Goal: Information Seeking & Learning: Learn about a topic

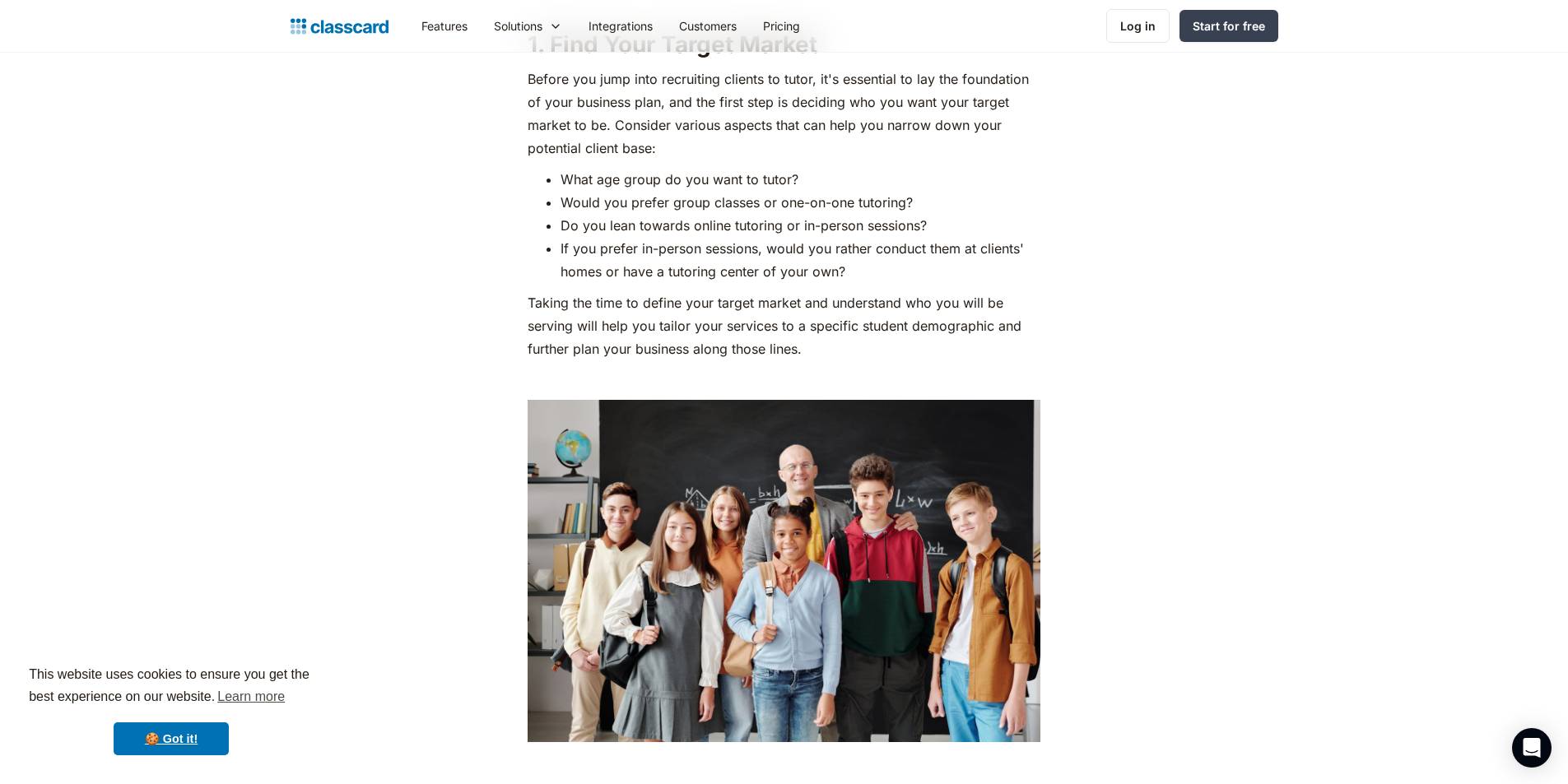
scroll to position [1152, 0]
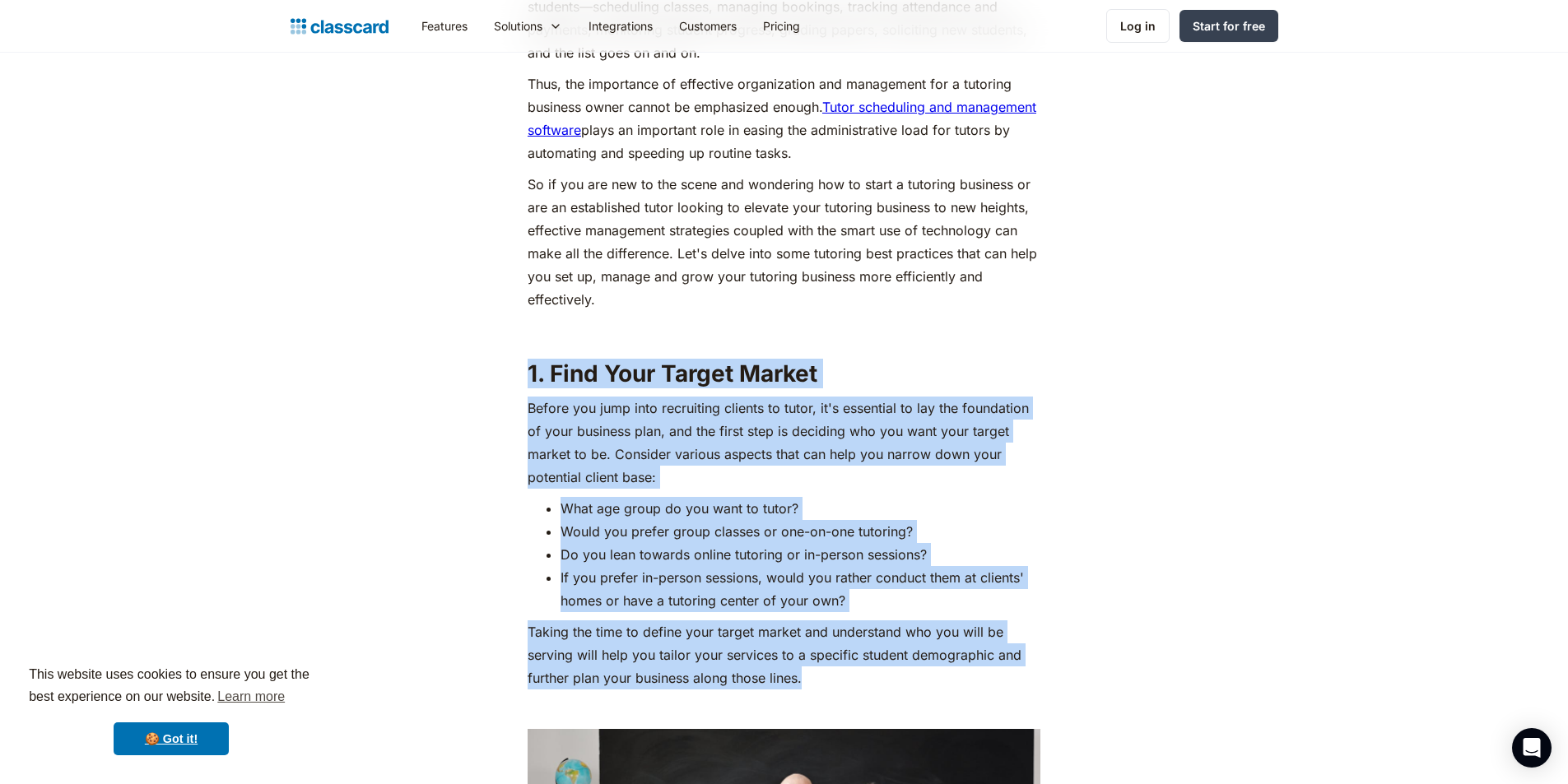
drag, startPoint x: 527, startPoint y: 365, endPoint x: 846, endPoint y: 669, distance: 440.7
copy div "1. Find Your Target Market Before you jump into recruiting clients to tutor, it…"
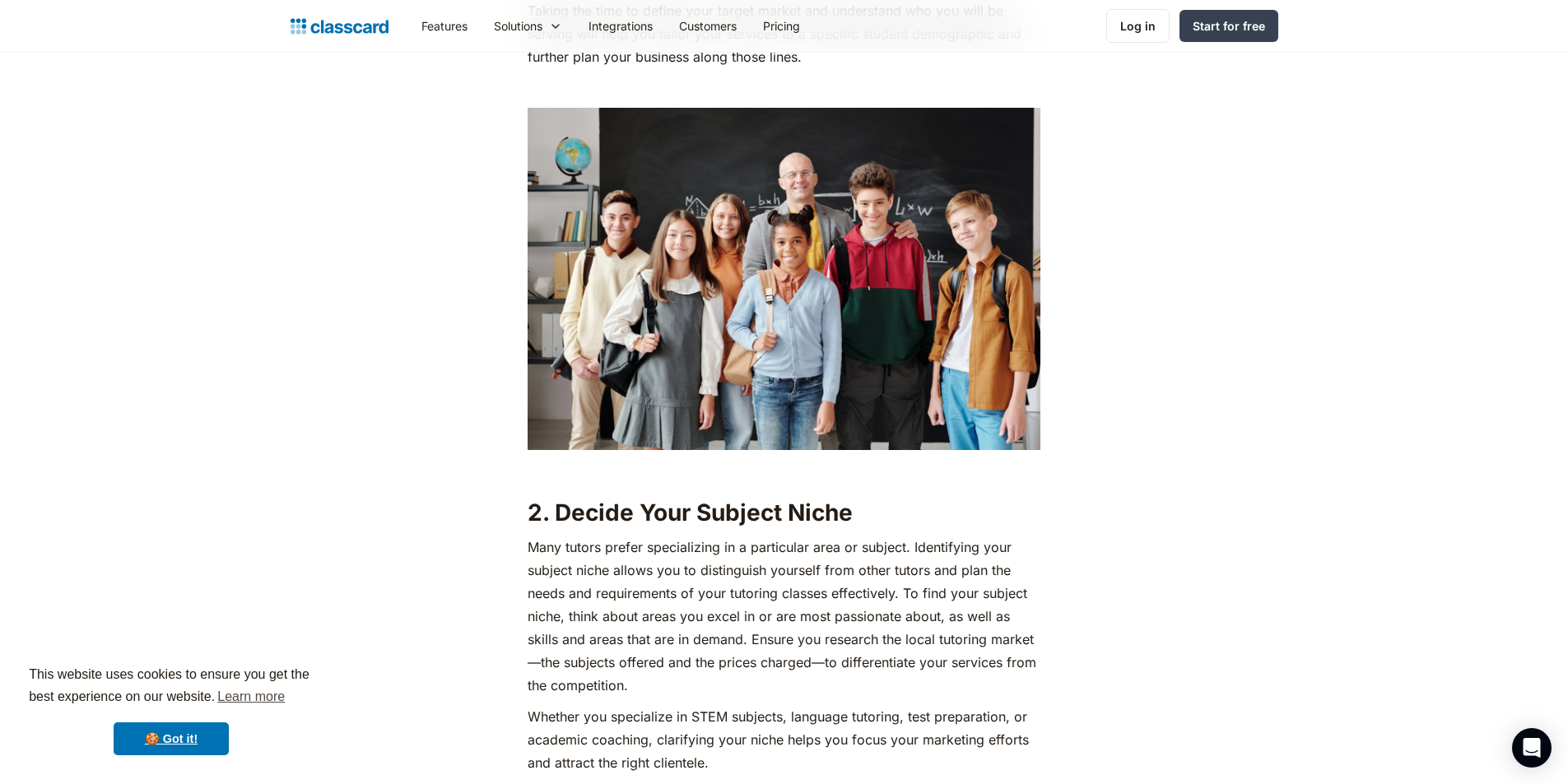
scroll to position [1892, 0]
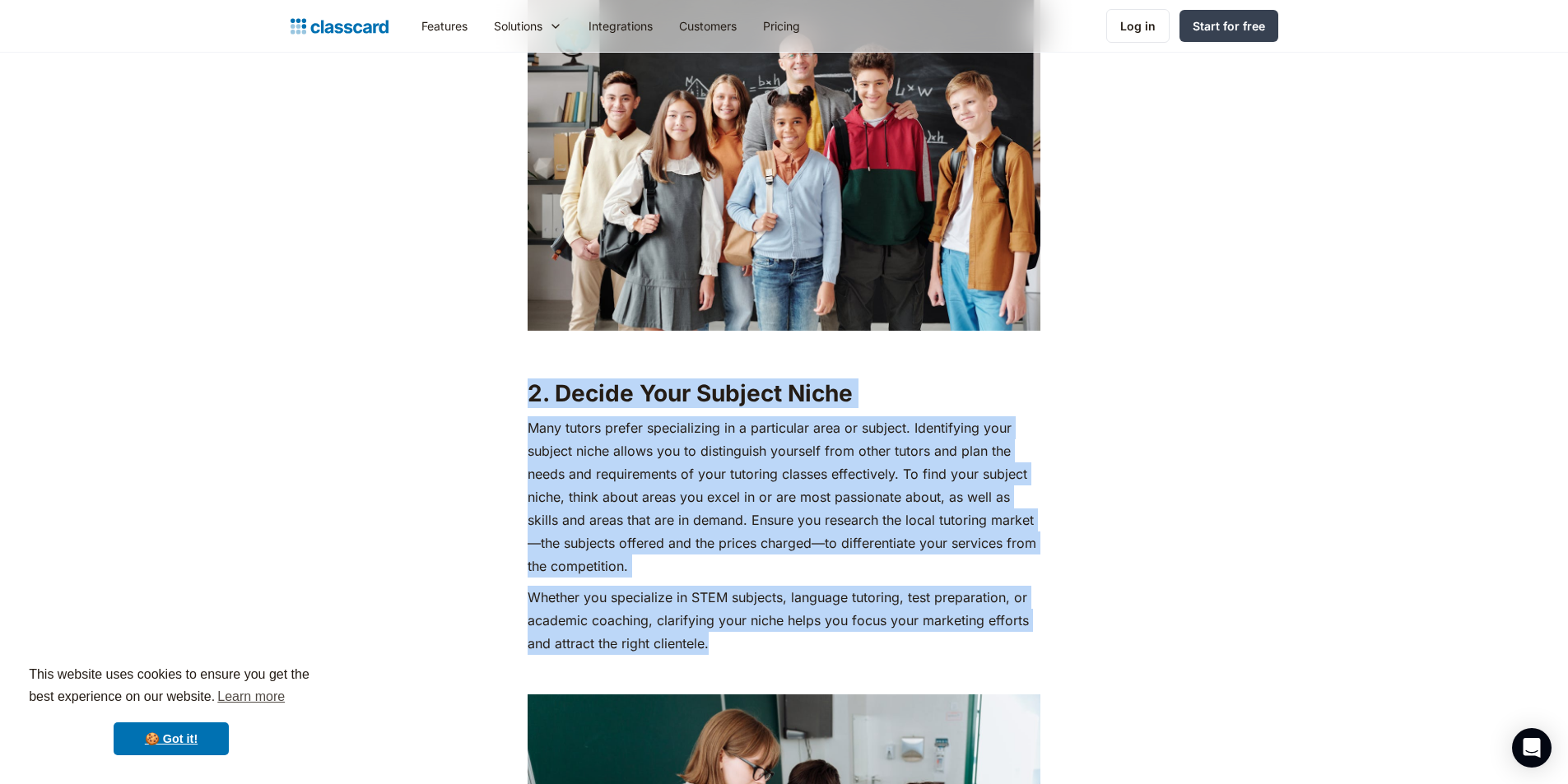
drag, startPoint x: 531, startPoint y: 392, endPoint x: 735, endPoint y: 647, distance: 326.6
copy div "2. Decide Your Subject Niche Many tutors prefer specializing in a particular ar…"
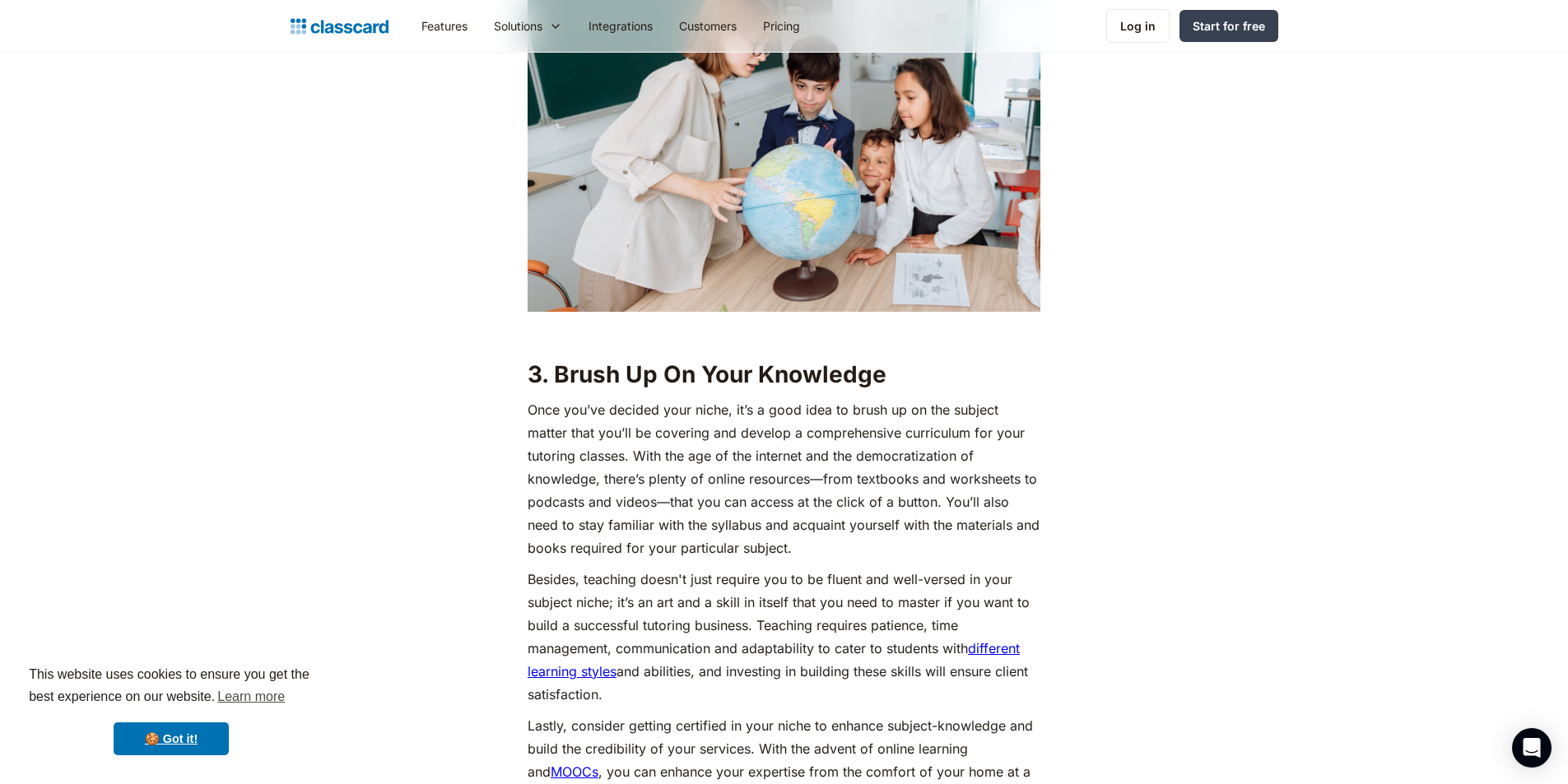
scroll to position [2797, 0]
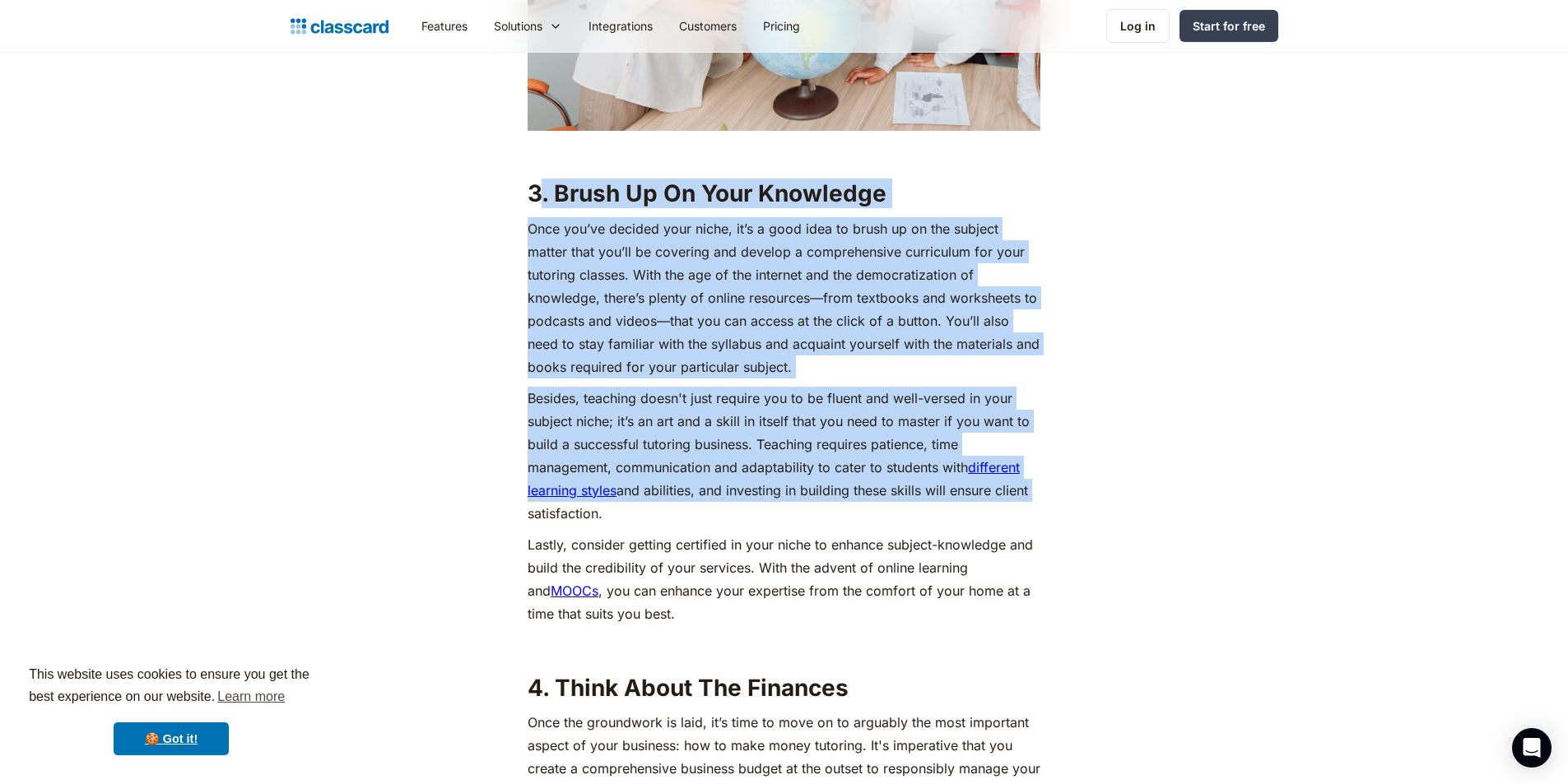
drag, startPoint x: 537, startPoint y: 192, endPoint x: 1050, endPoint y: 483, distance: 589.8
click at [991, 179] on h2 "3. Brush Up On Your Knowledge" at bounding box center [784, 193] width 513 height 30
drag, startPoint x: 511, startPoint y: 185, endPoint x: 1040, endPoint y: 482, distance: 606.7
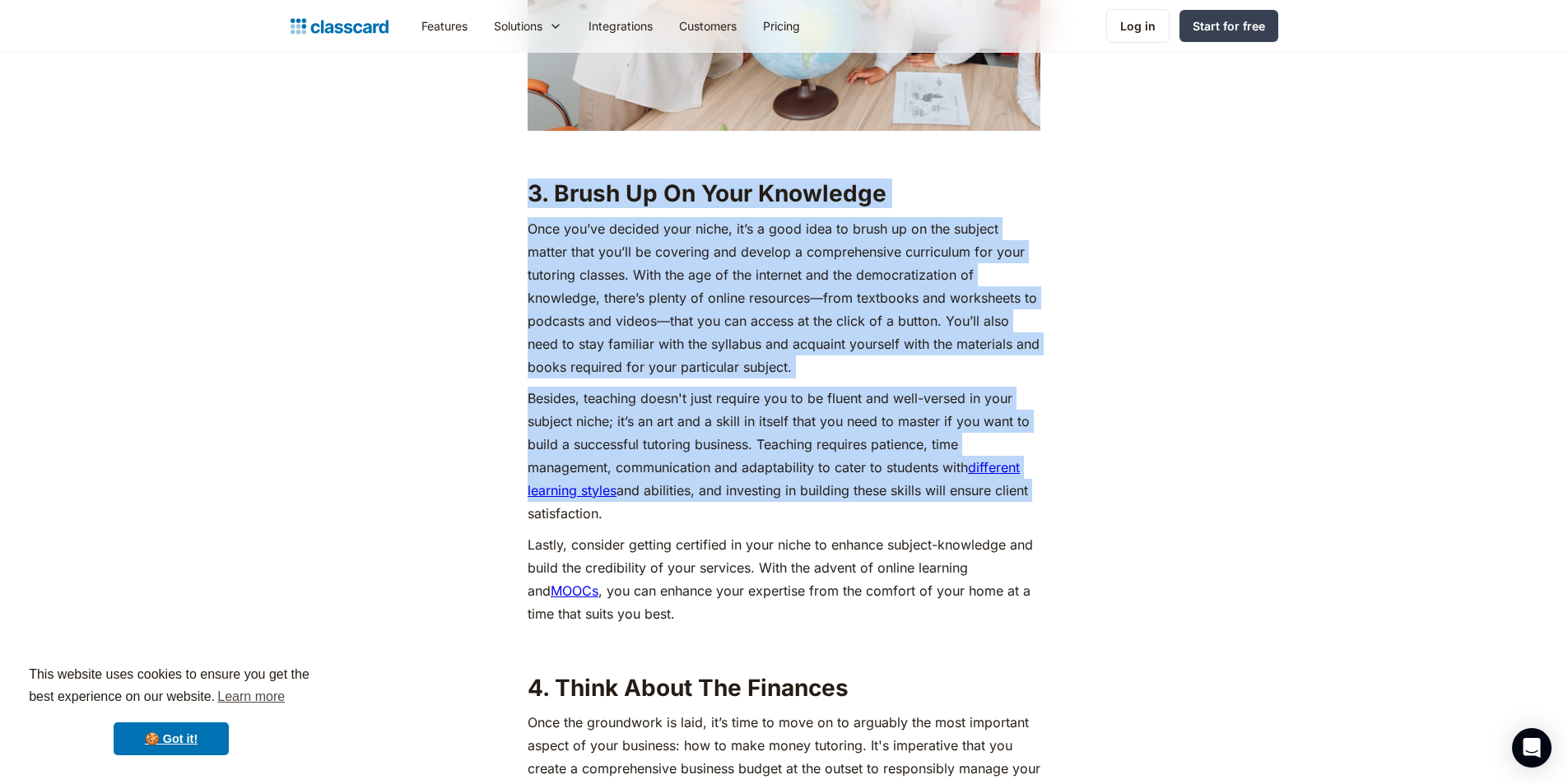
copy div "3. Brush Up On Your Knowledge Once you’ve decided your niche, it’s a good idea …"
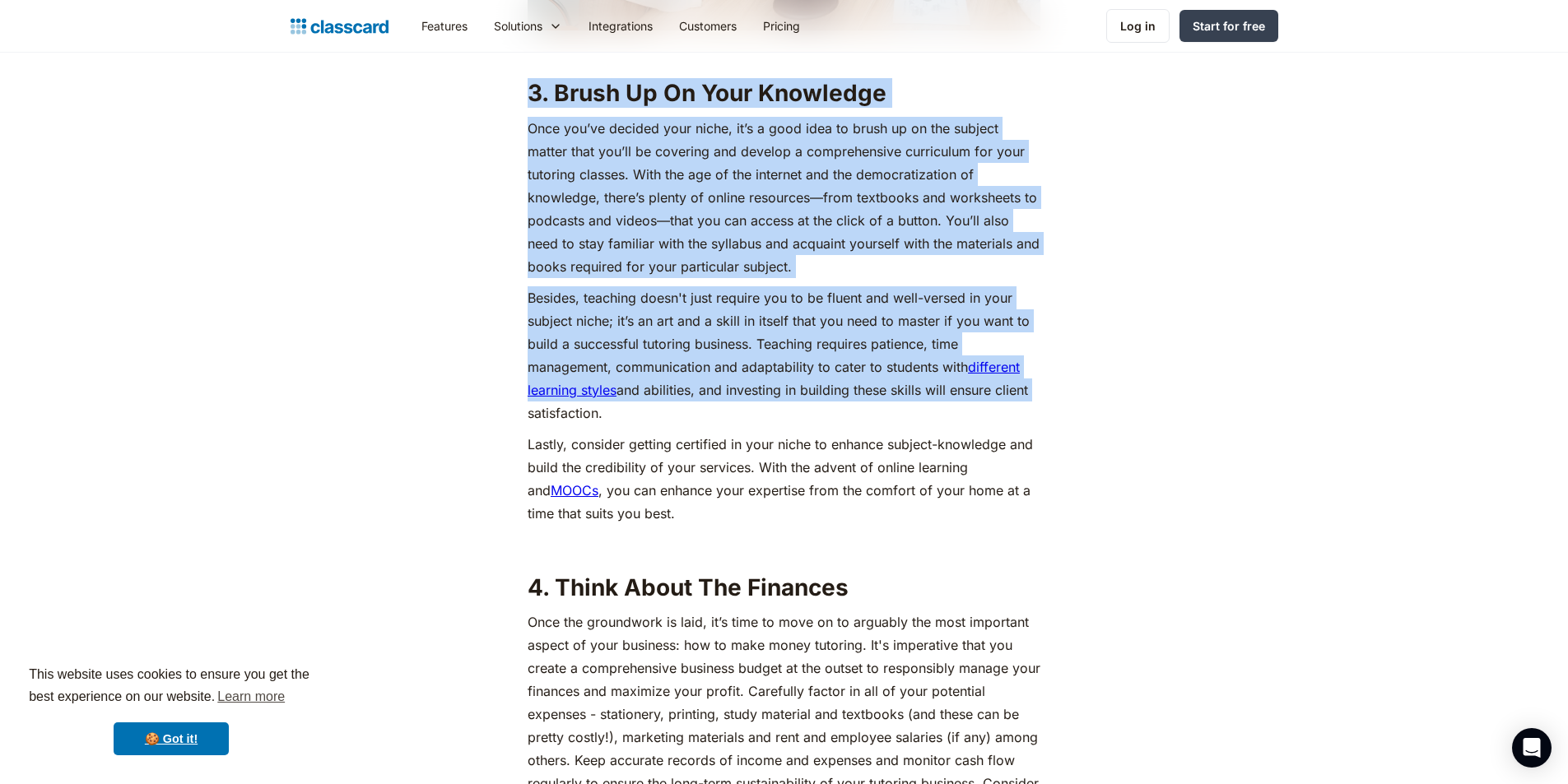
scroll to position [3044, 0]
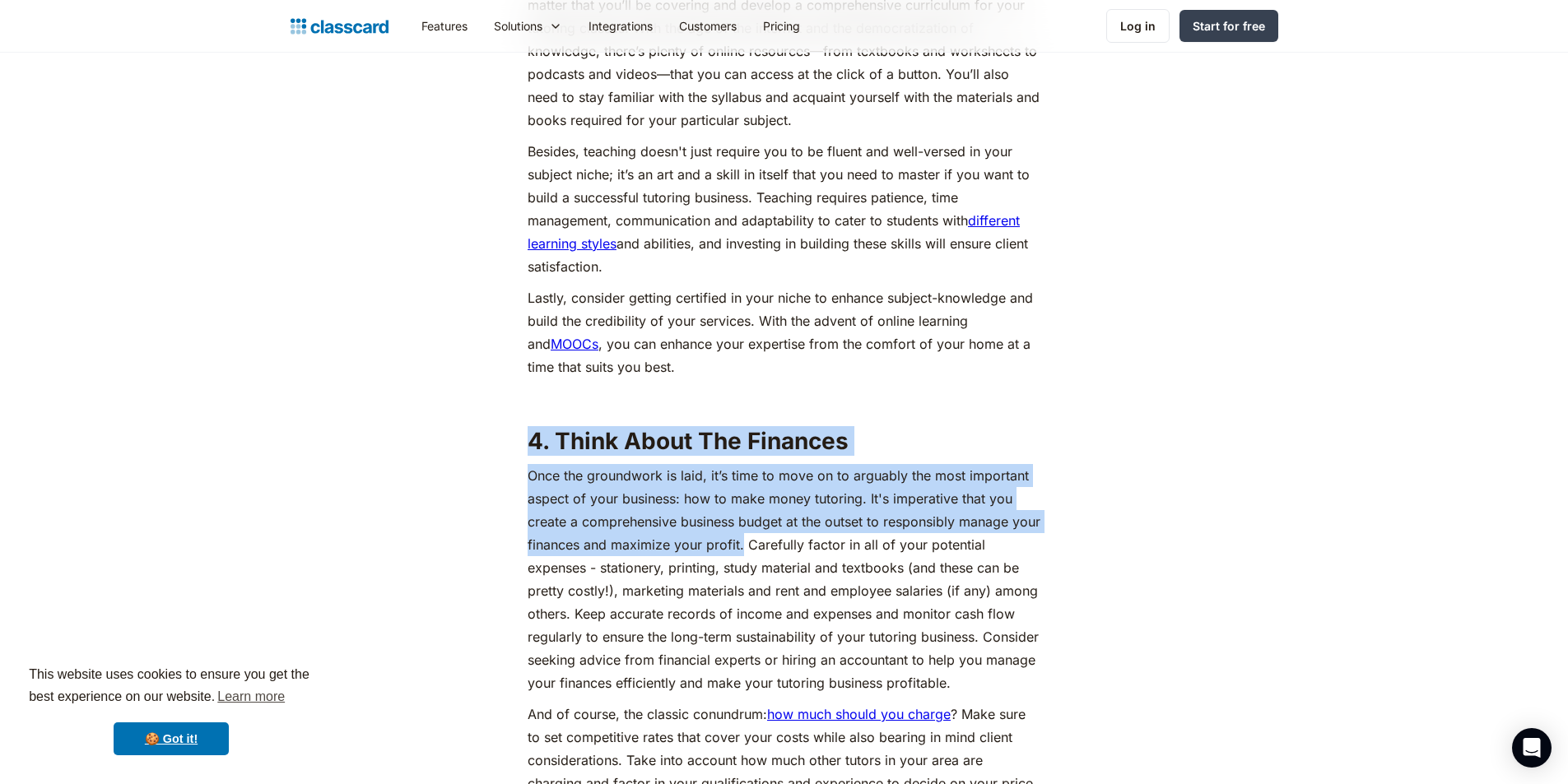
drag, startPoint x: 528, startPoint y: 431, endPoint x: 773, endPoint y: 549, distance: 271.9
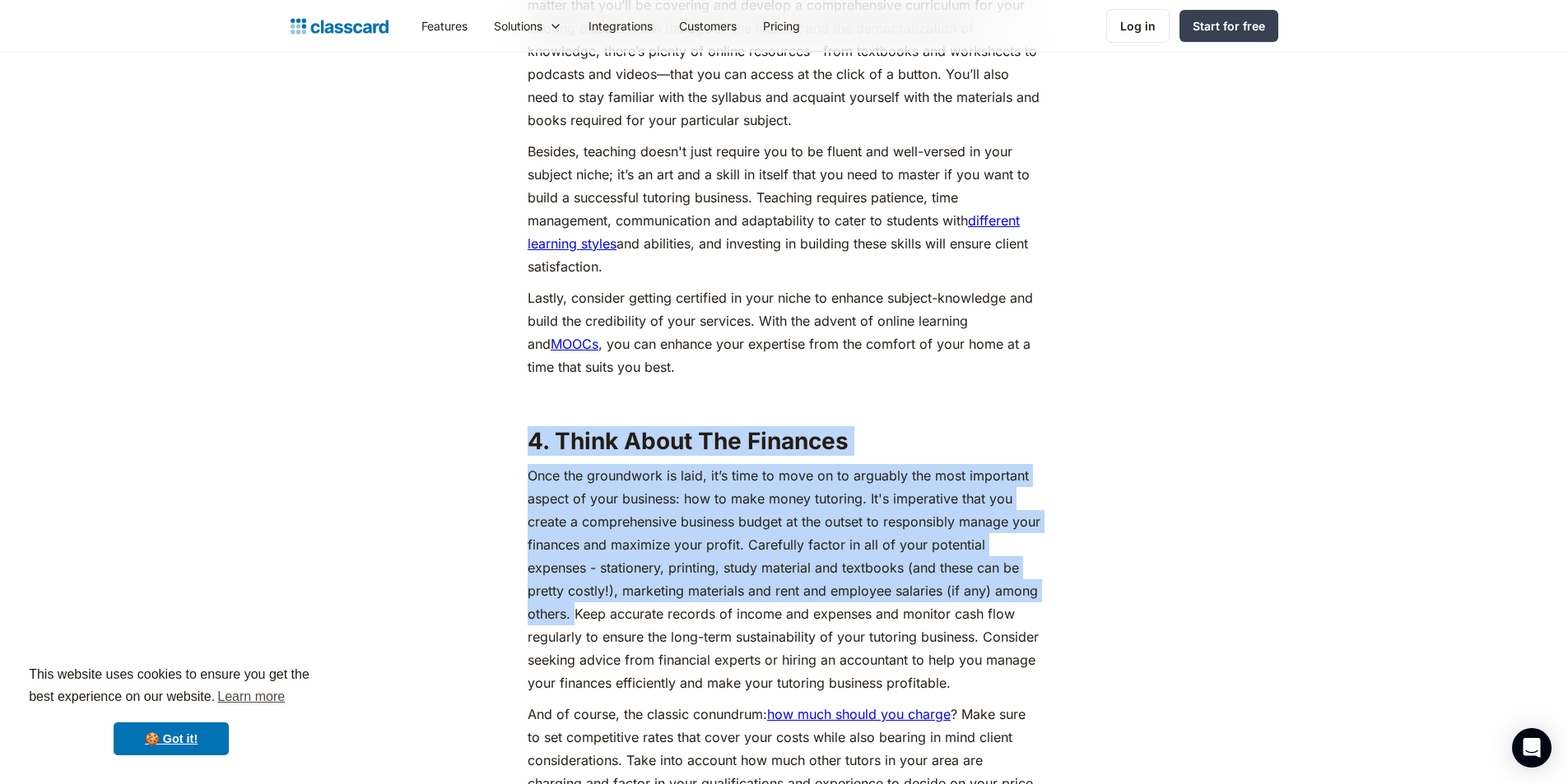
drag, startPoint x: 529, startPoint y: 433, endPoint x: 576, endPoint y: 612, distance: 185.1
copy div "4. Think About The Finances Once the groundwork is laid, it’s time to move on t…"
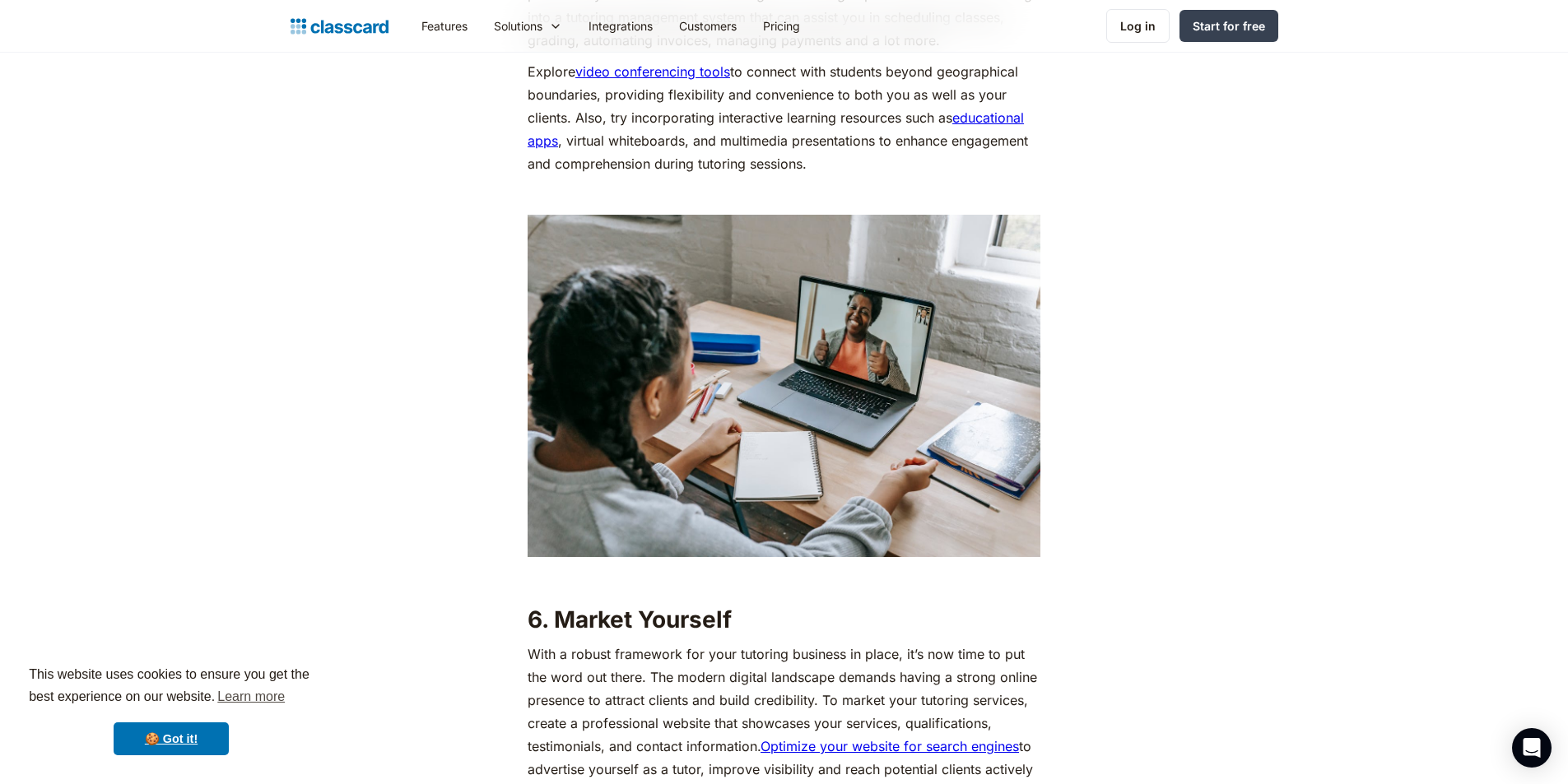
scroll to position [5018, 0]
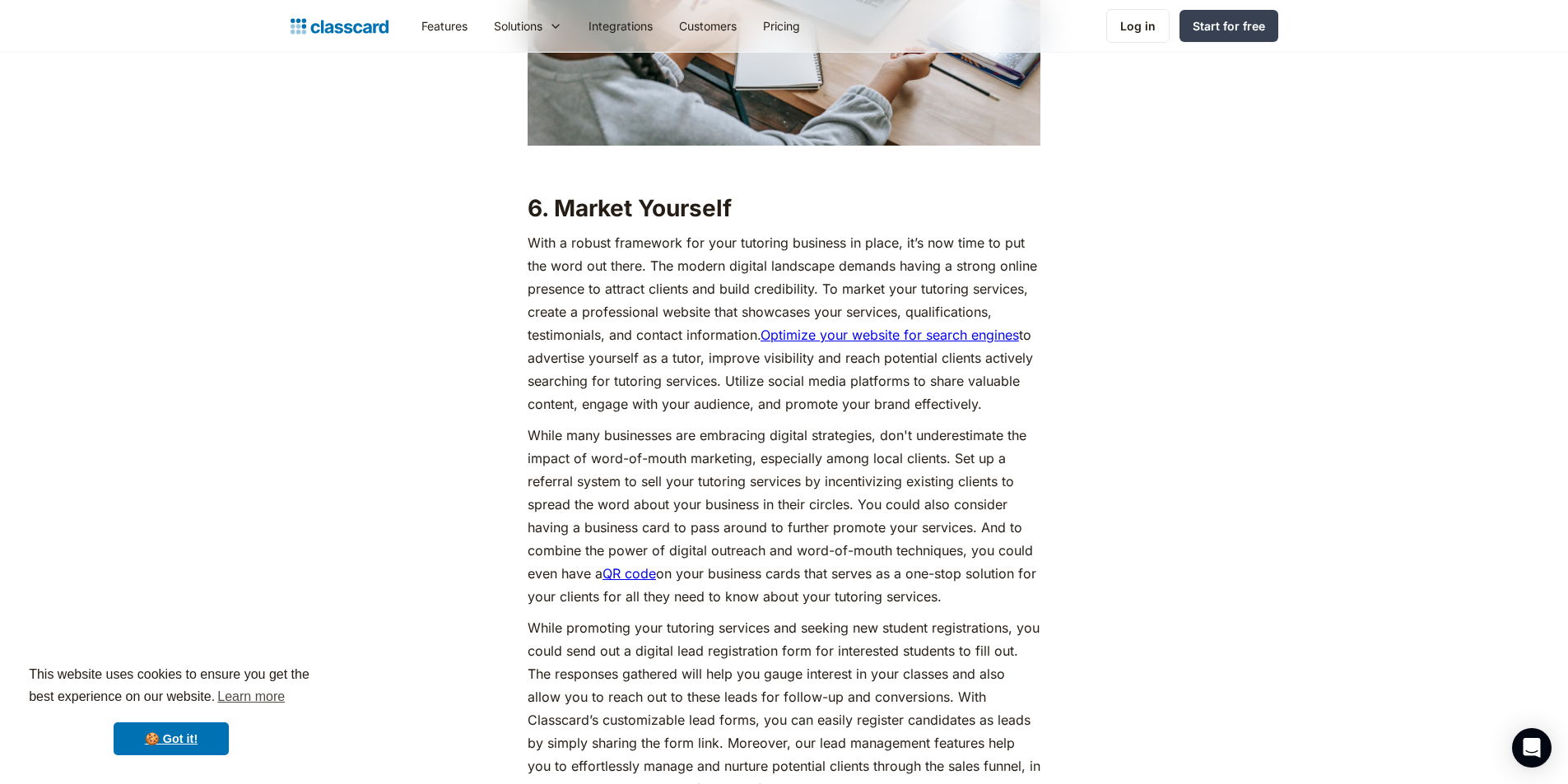
drag, startPoint x: 522, startPoint y: 181, endPoint x: 1002, endPoint y: 384, distance: 521.2
click at [1005, 384] on div "‍ ‘Those who know, do. Those that understand, teach.’ – [PERSON_NAME] as a side…" at bounding box center [784, 472] width 523 height 9041
copy div "6. Market Yourself With a robust framework for your tutoring business in place,…"
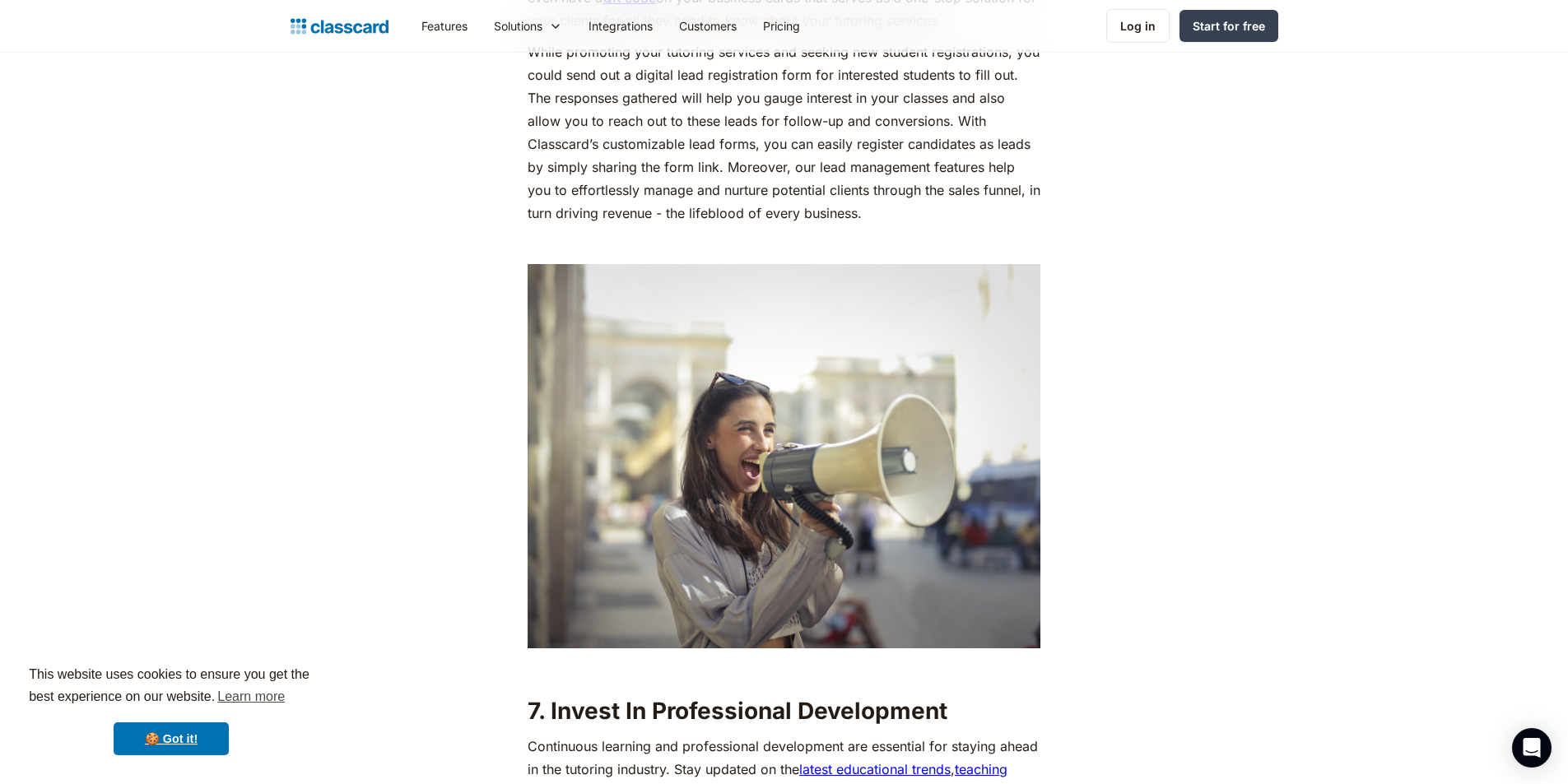
scroll to position [6005, 0]
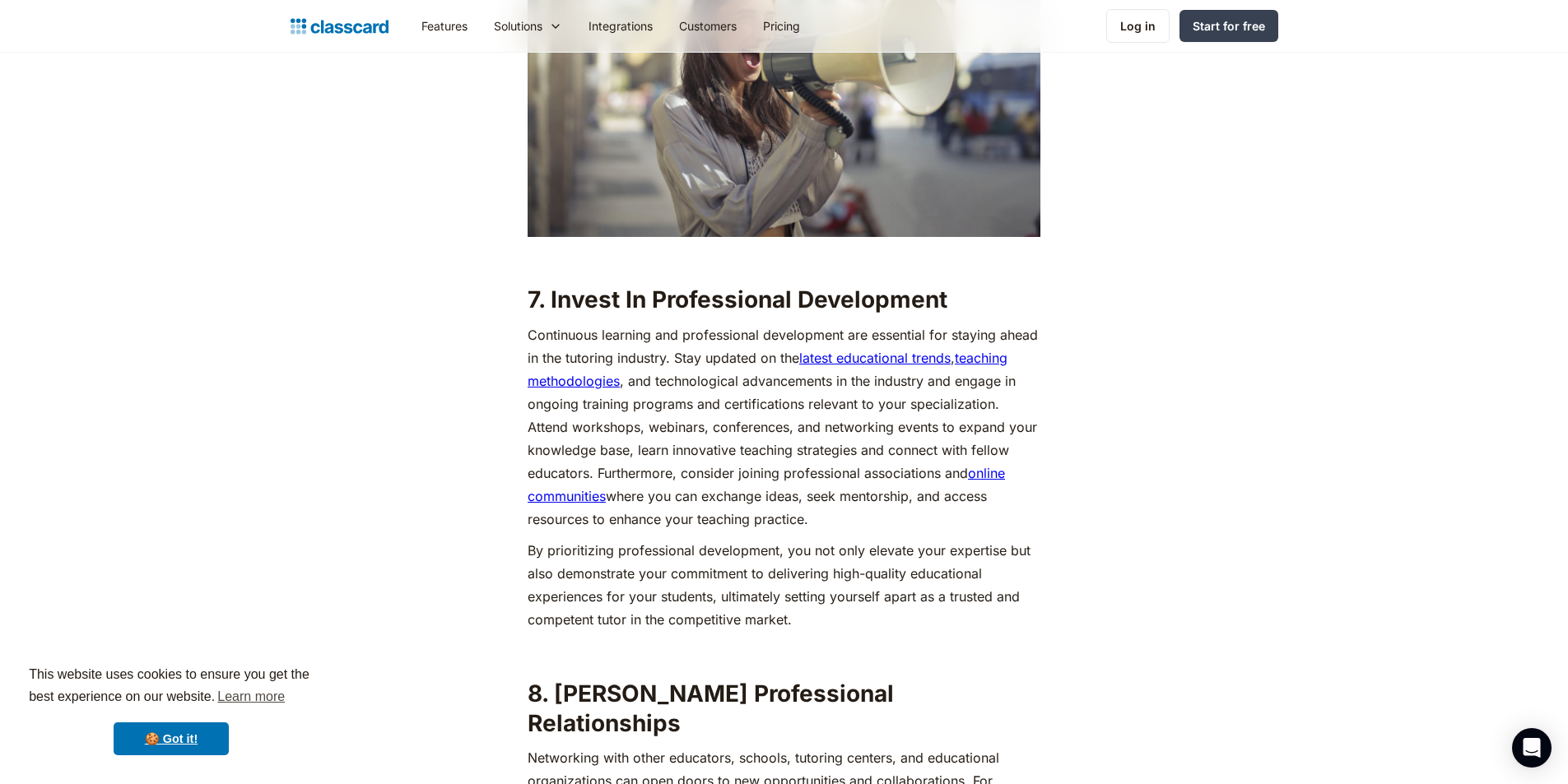
drag, startPoint x: 524, startPoint y: 266, endPoint x: 815, endPoint y: 495, distance: 370.3
copy div "7. Invest In Professional Development Continuous learning and professional deve…"
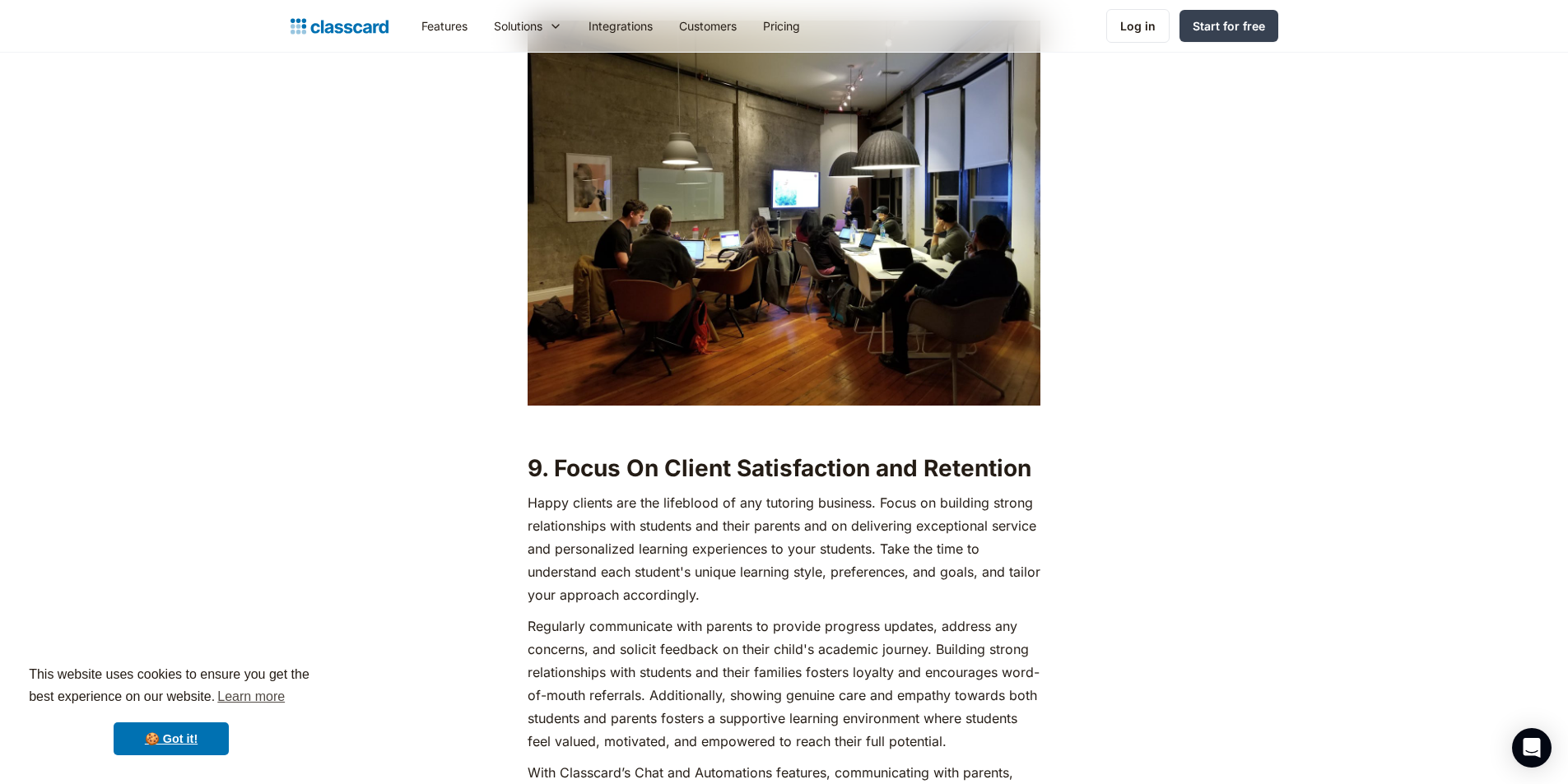
scroll to position [7239, 0]
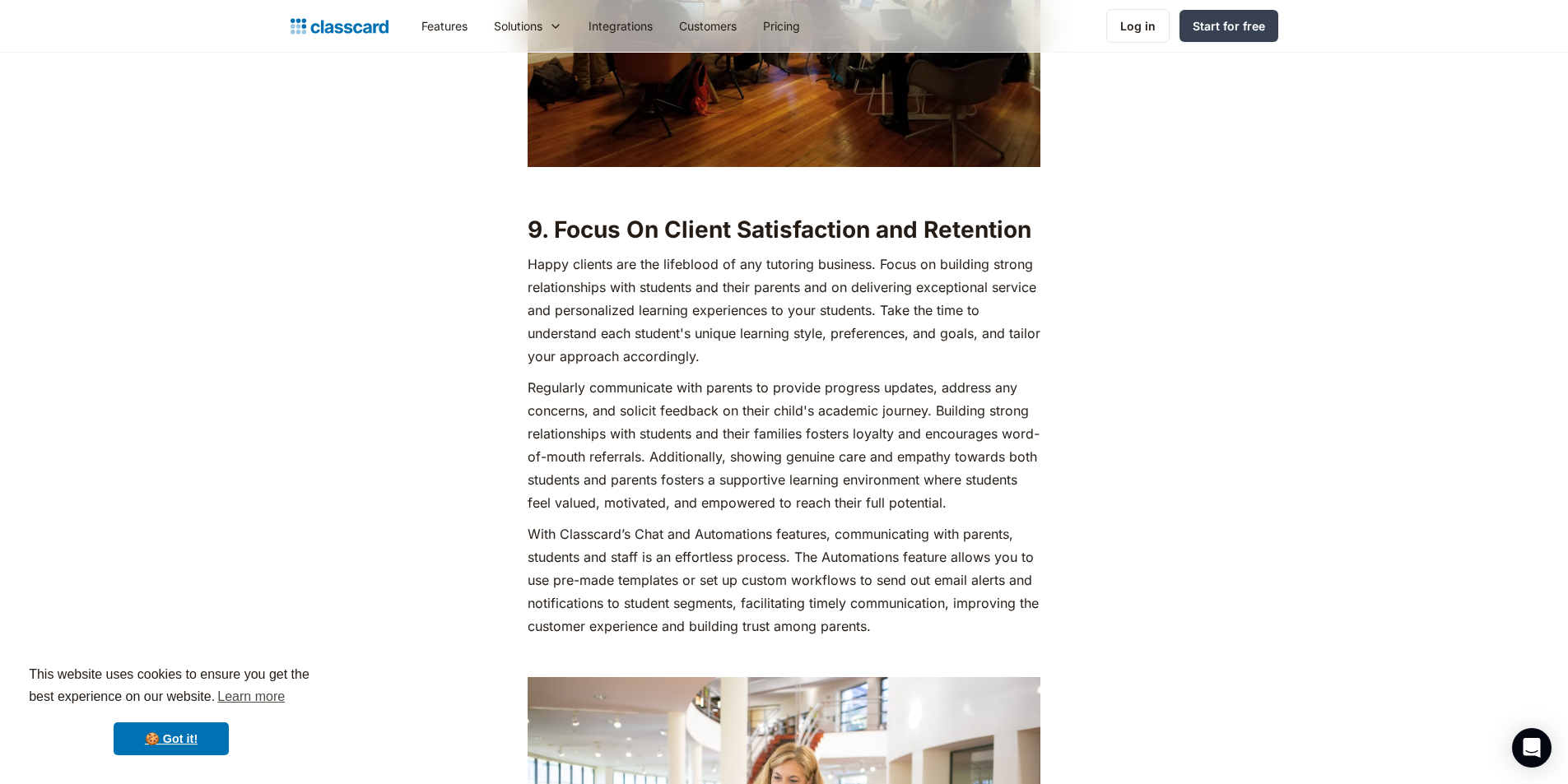
drag, startPoint x: 529, startPoint y: 176, endPoint x: 756, endPoint y: 313, distance: 265.1
copy div "9. Focus On Client Satisfaction and Retention Happy clients are the lifeblood o…"
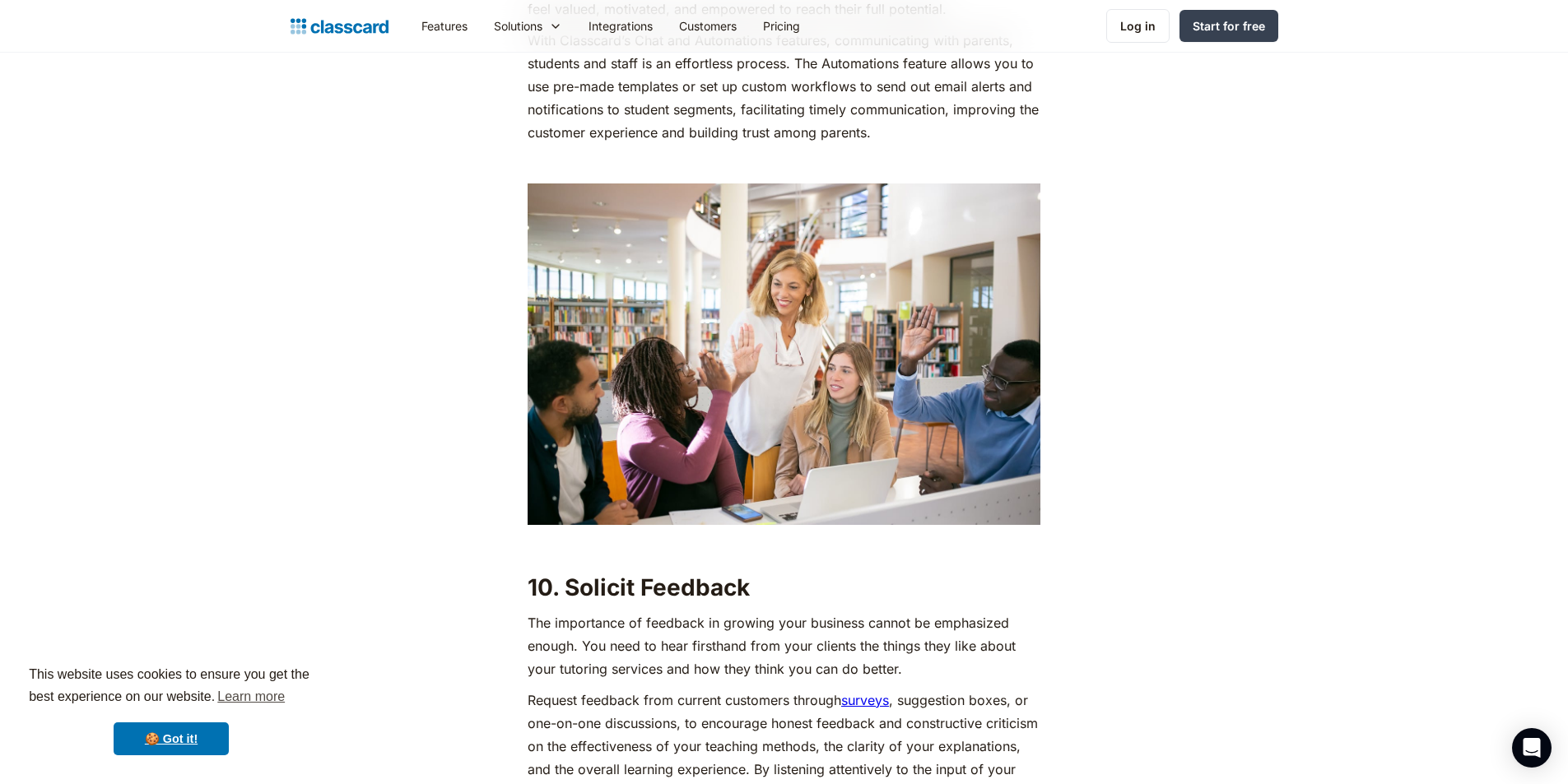
scroll to position [8144, 0]
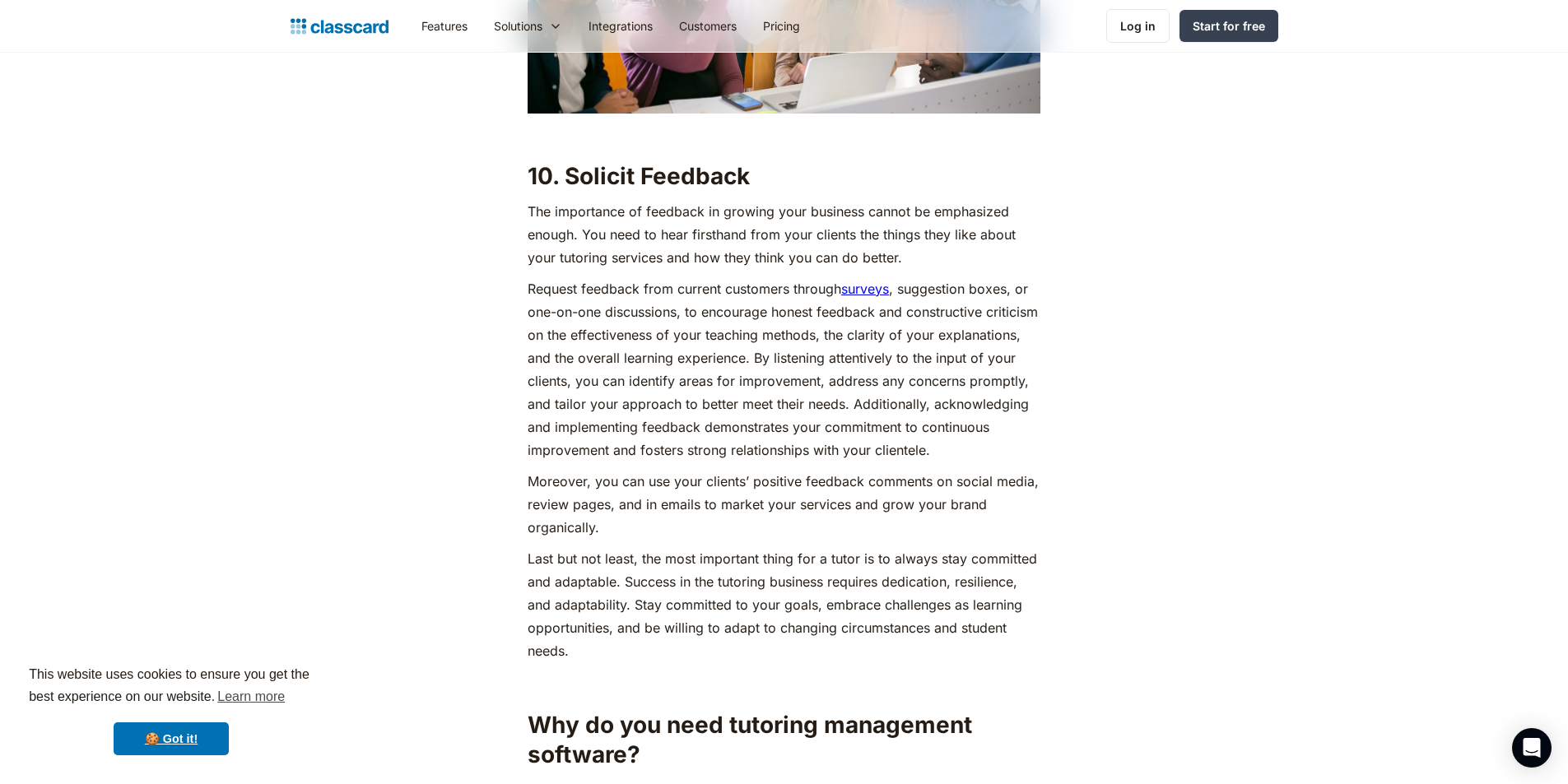
drag, startPoint x: 529, startPoint y: 144, endPoint x: 925, endPoint y: 223, distance: 403.8
drag, startPoint x: 527, startPoint y: 148, endPoint x: 612, endPoint y: 419, distance: 284.0
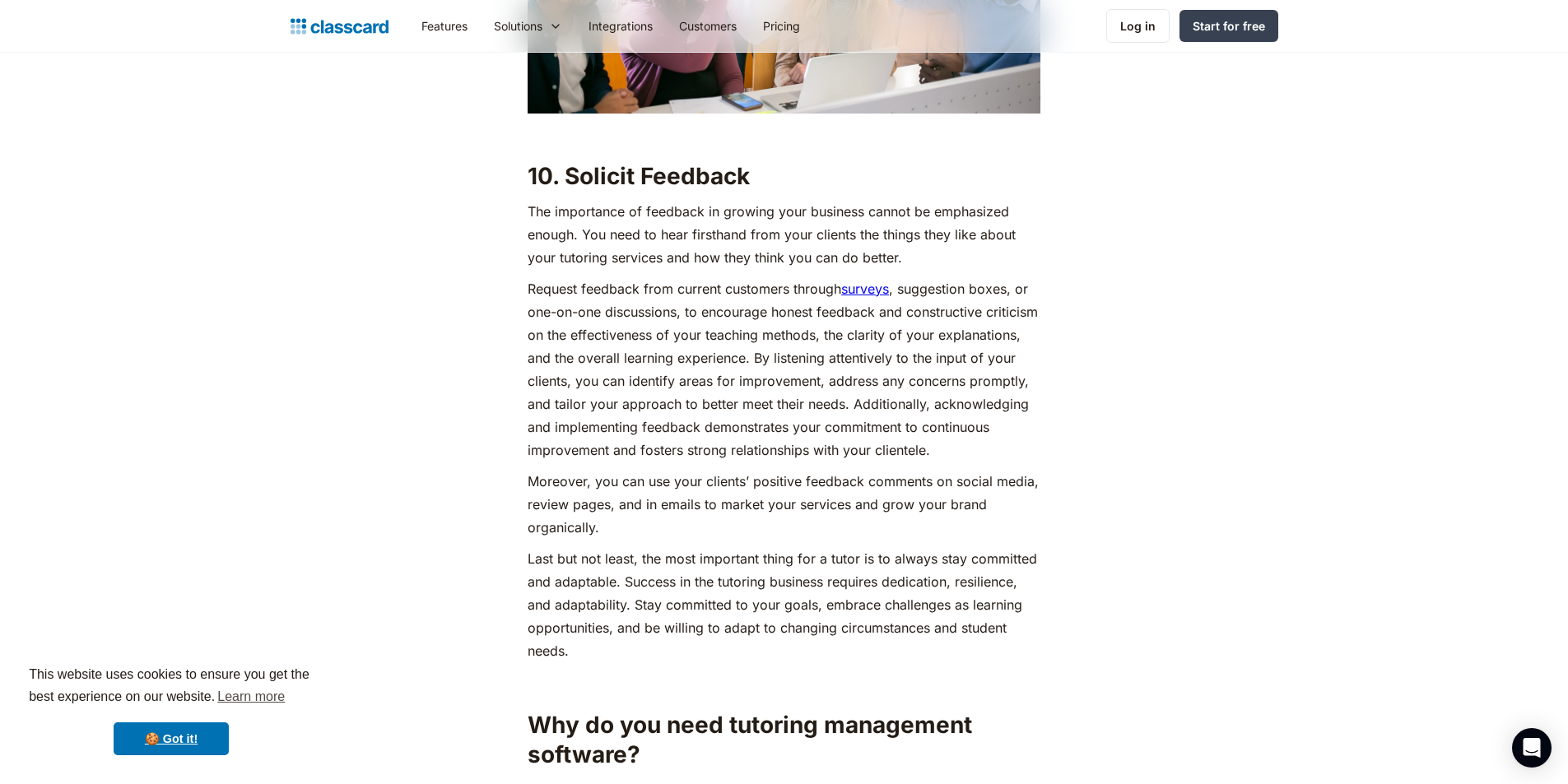
copy div "10. Solicit Feedback The importance of feedback in growing your business cannot…"
